Goal: Information Seeking & Learning: Compare options

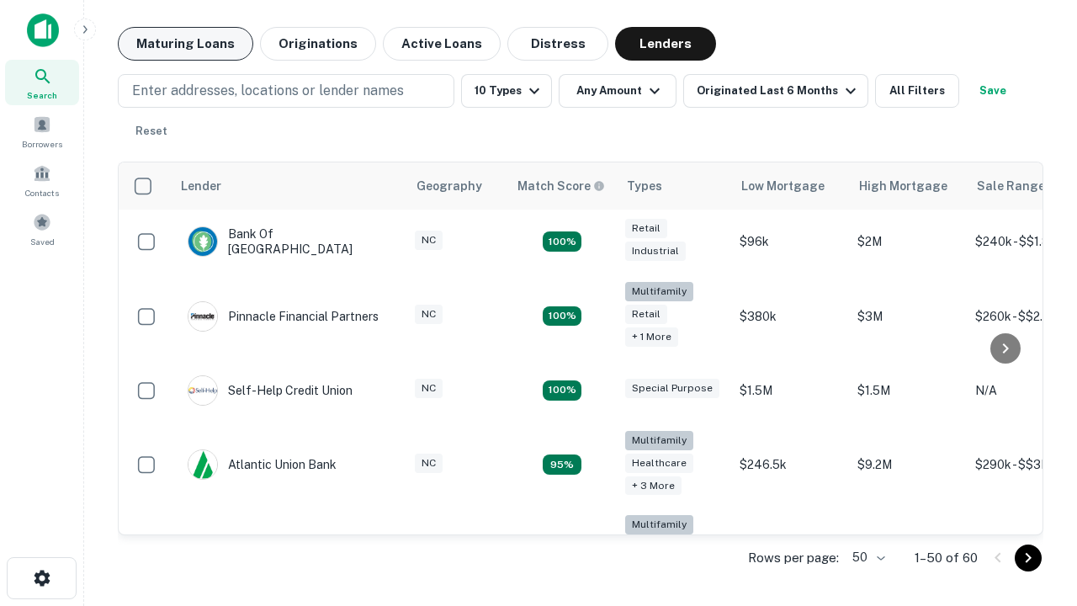
click at [185, 44] on button "Maturing Loans" at bounding box center [186, 44] width 136 height 34
